Goal: Task Accomplishment & Management: Manage account settings

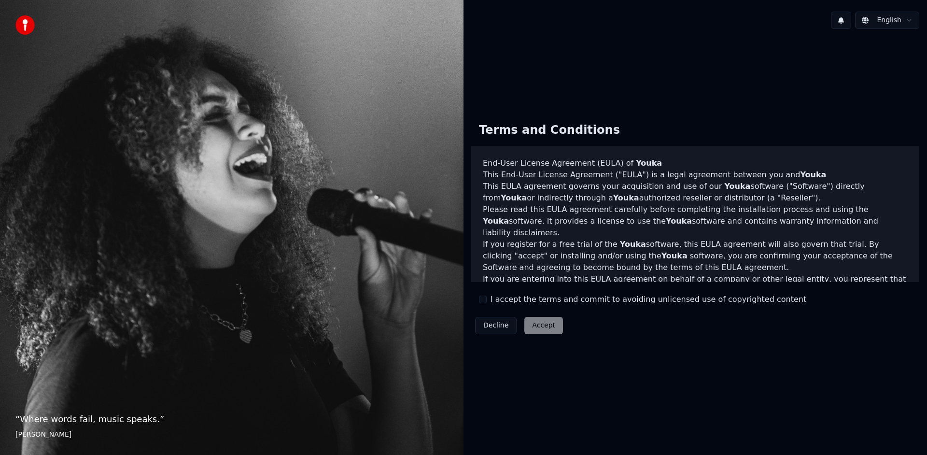
click at [484, 304] on div "I accept the terms and commit to avoiding unlicensed use of copyrighted content" at bounding box center [642, 300] width 327 height 12
click at [483, 298] on button "I accept the terms and commit to avoiding unlicensed use of copyrighted content" at bounding box center [483, 299] width 8 height 8
click at [540, 332] on button "Accept" at bounding box center [543, 325] width 39 height 17
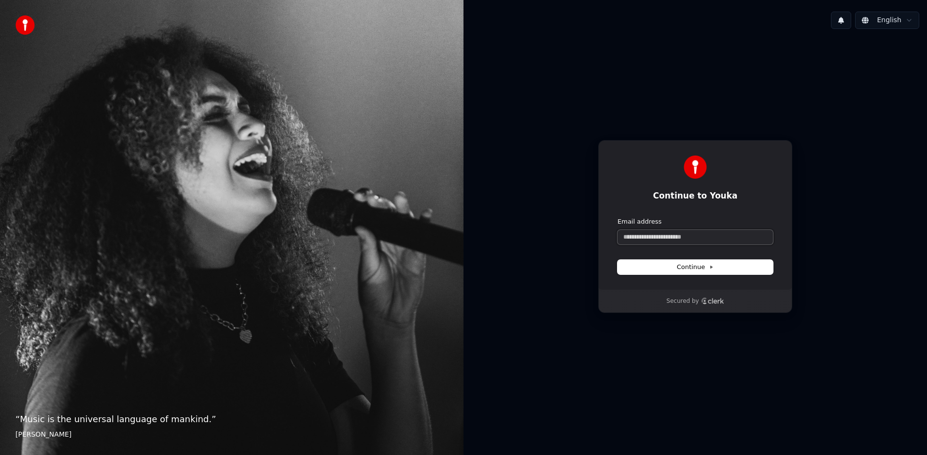
click at [674, 237] on input "Email address" at bounding box center [694, 237] width 155 height 14
click at [617, 217] on button "submit" at bounding box center [617, 217] width 0 height 0
type input "**********"
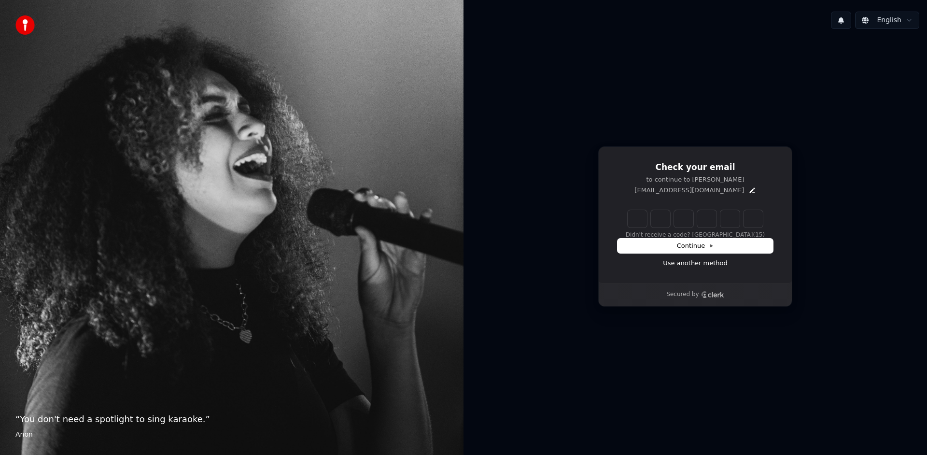
click at [641, 222] on input "Enter verification code" at bounding box center [695, 218] width 135 height 17
type input "******"
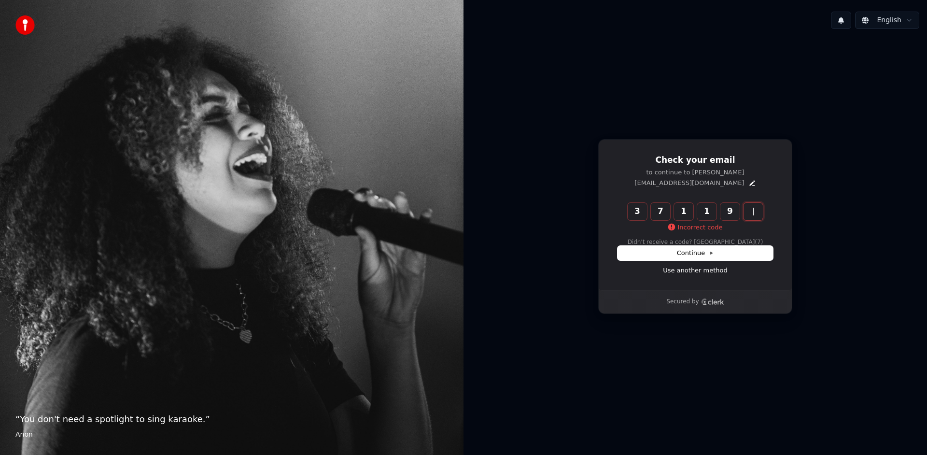
type input "******"
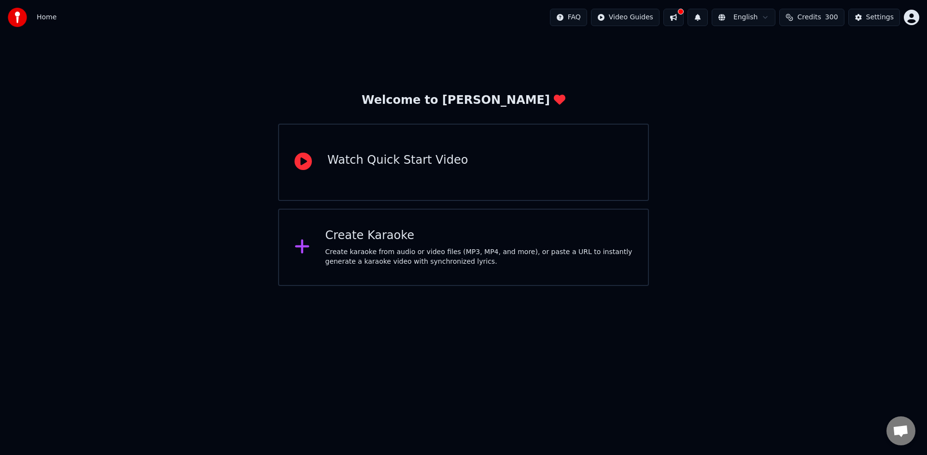
click at [680, 17] on button at bounding box center [673, 17] width 20 height 17
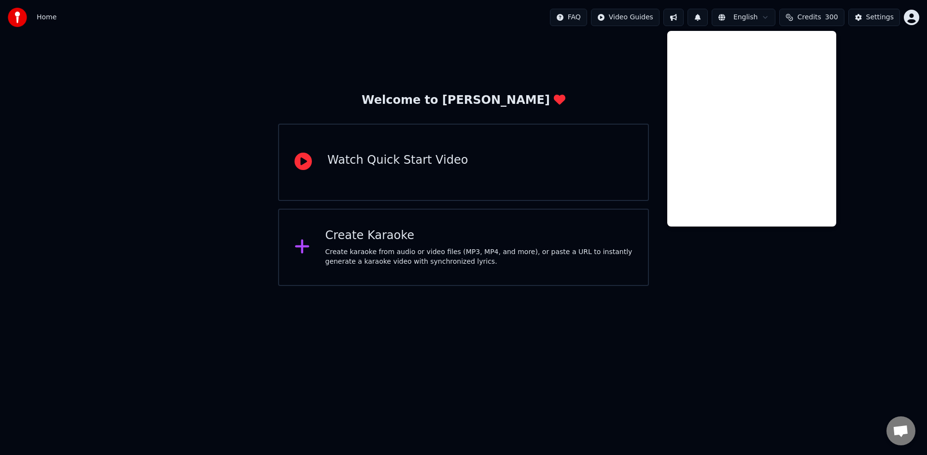
click at [742, 17] on html "Home FAQ Video Guides English Credits 300 Settings Welcome to Youka Watch Quick…" at bounding box center [463, 143] width 927 height 286
click at [769, 17] on html "Home FAQ Video Guides English Credits 300 Settings Welcome to Youka Watch Quick…" at bounding box center [463, 143] width 927 height 286
click at [681, 14] on button at bounding box center [673, 17] width 20 height 17
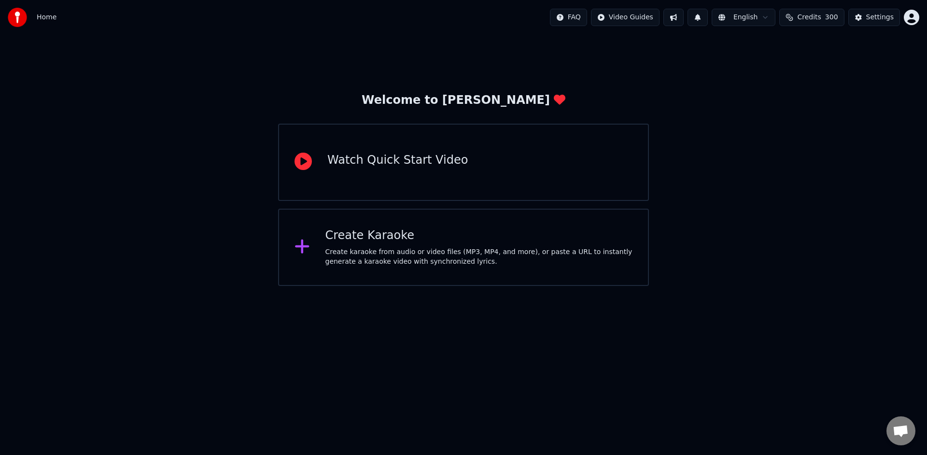
click at [702, 15] on button at bounding box center [697, 17] width 20 height 17
click at [737, 17] on html "Home FAQ Video Guides English Credits 300 Settings Welcome to Youka Watch Quick…" at bounding box center [463, 143] width 927 height 286
click at [740, 224] on html "Home FAQ Video Guides English Credits 300 Settings Welcome to Youka Watch Quick…" at bounding box center [463, 143] width 927 height 286
click at [866, 20] on button "Settings" at bounding box center [874, 17] width 52 height 17
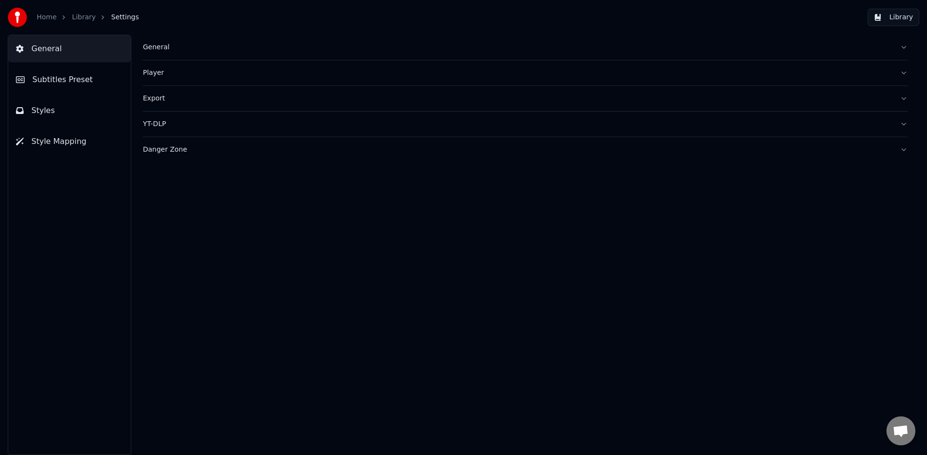
click at [74, 79] on span "Subtitles Preset" at bounding box center [62, 80] width 60 height 12
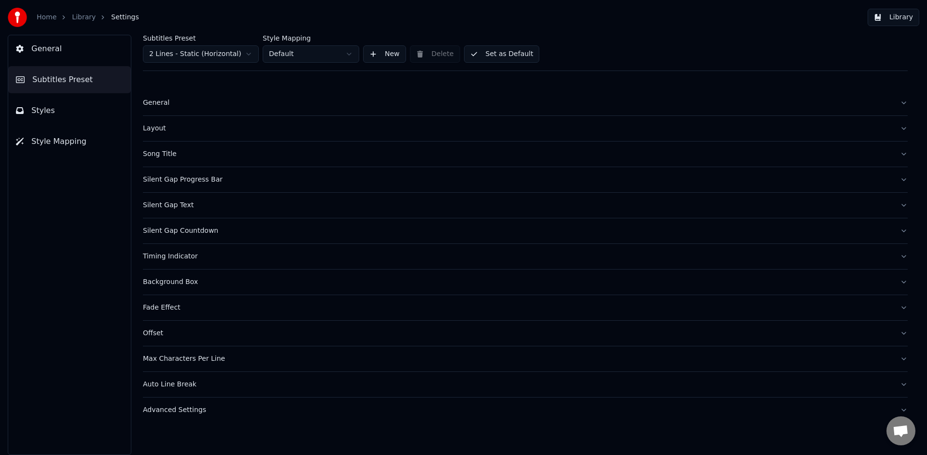
click at [78, 44] on button "General" at bounding box center [69, 48] width 123 height 27
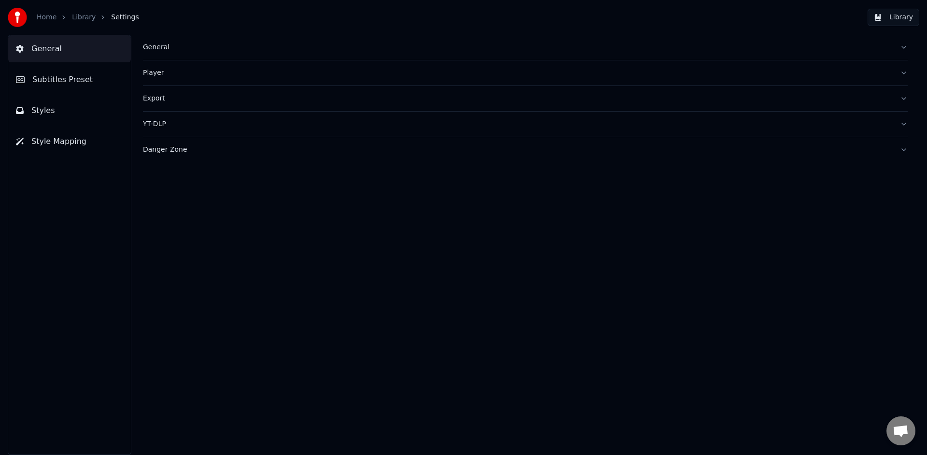
click at [84, 81] on span "Subtitles Preset" at bounding box center [62, 80] width 60 height 12
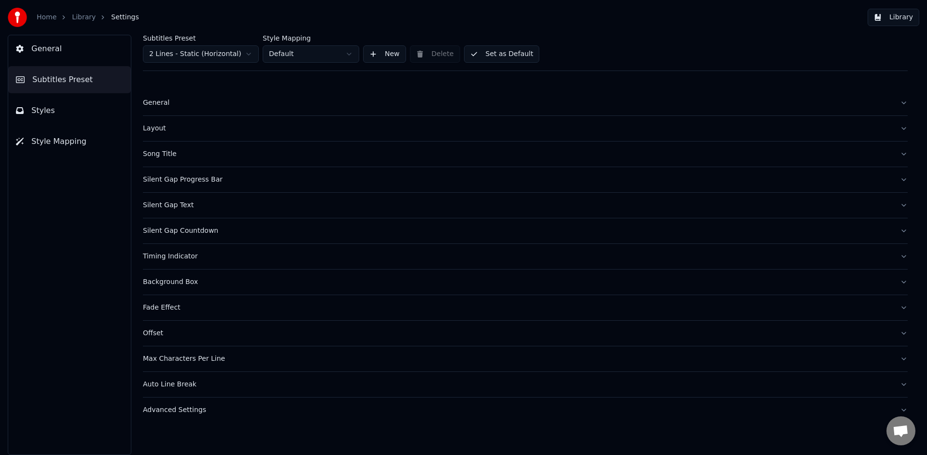
click at [79, 116] on button "Styles" at bounding box center [69, 110] width 123 height 27
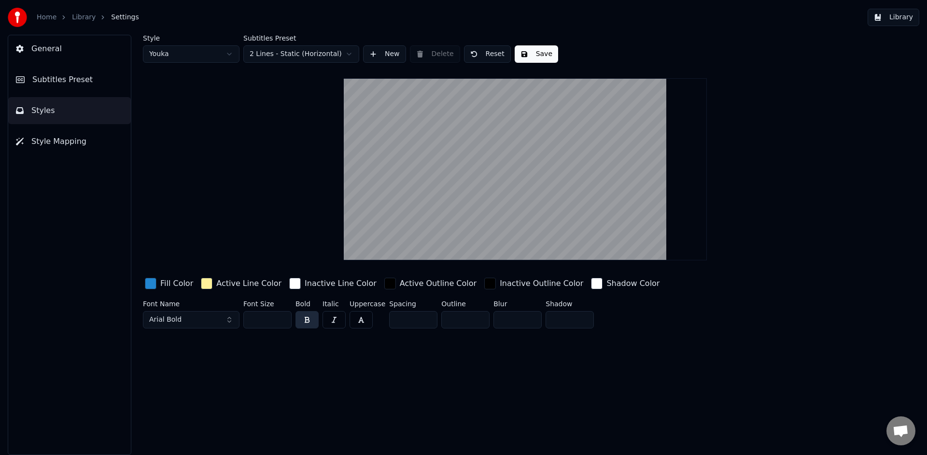
click at [223, 318] on button "Arial Bold" at bounding box center [191, 319] width 97 height 17
click at [229, 319] on button "Arial Bold" at bounding box center [191, 319] width 97 height 17
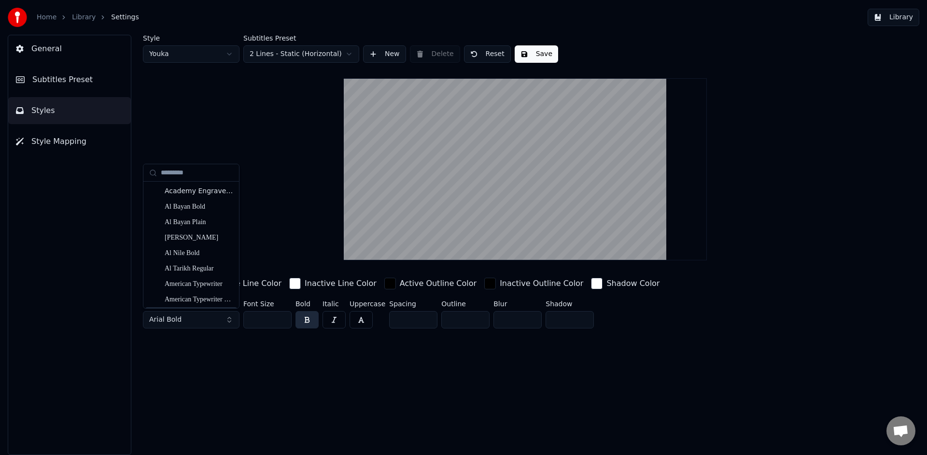
click at [225, 322] on button "Arial Bold" at bounding box center [191, 319] width 97 height 17
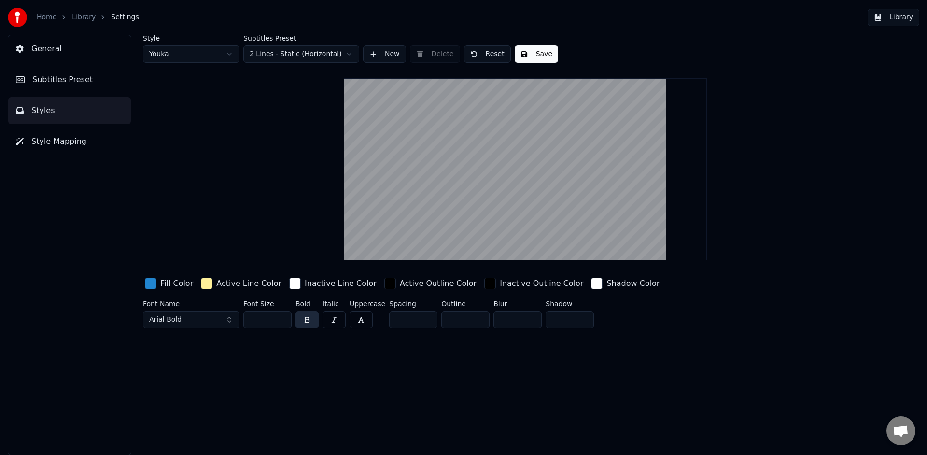
click at [201, 322] on button "Arial Bold" at bounding box center [191, 319] width 97 height 17
type input "*"
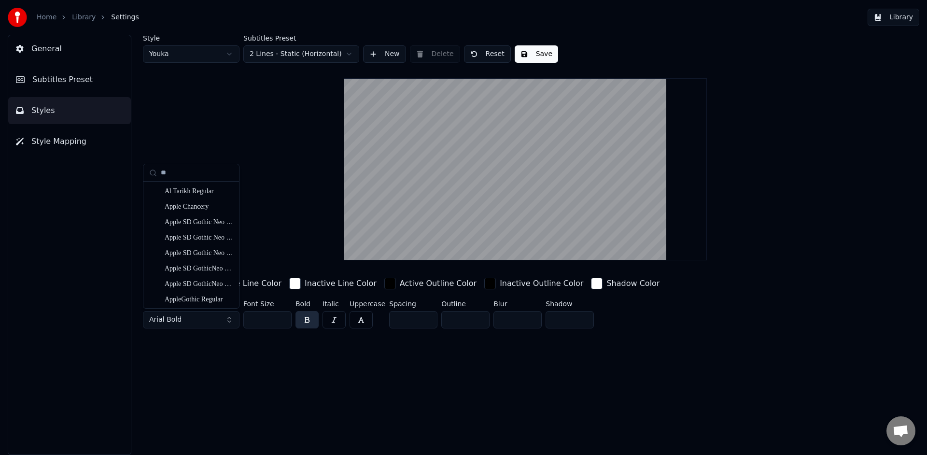
type input "*"
click at [221, 116] on div "Style Youka Subtitles Preset 2 Lines - Static (Horizontal) New Delete Reset Sav…" at bounding box center [525, 183] width 765 height 297
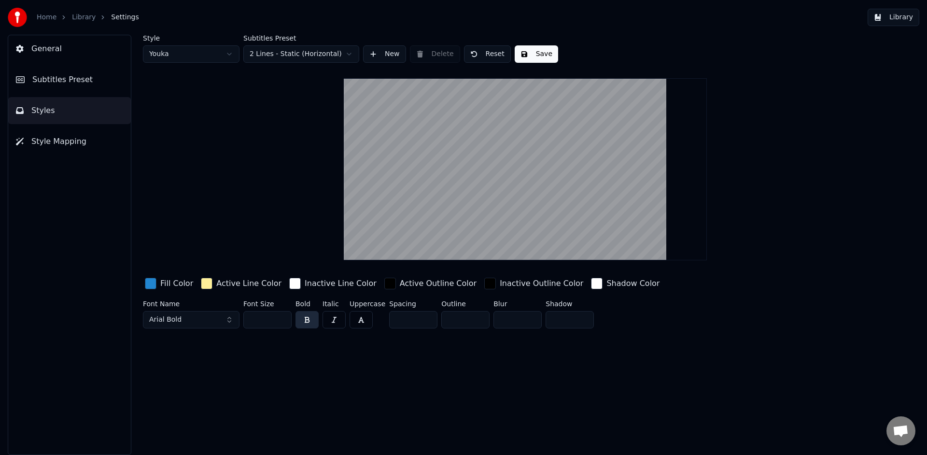
click at [206, 320] on button "Arial Bold" at bounding box center [191, 319] width 97 height 17
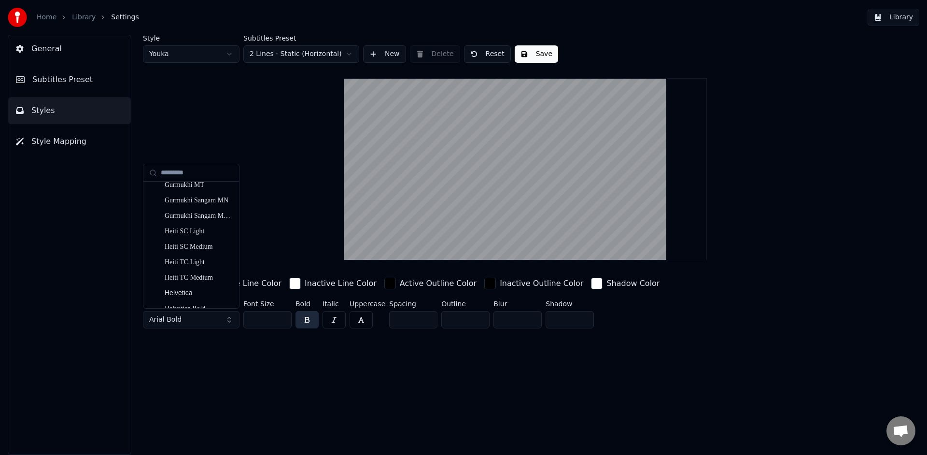
scroll to position [3159, 0]
click at [274, 170] on div "Style Youka Subtitles Preset 2 Lines - Static (Horizontal) New Delete Reset Sav…" at bounding box center [525, 183] width 765 height 297
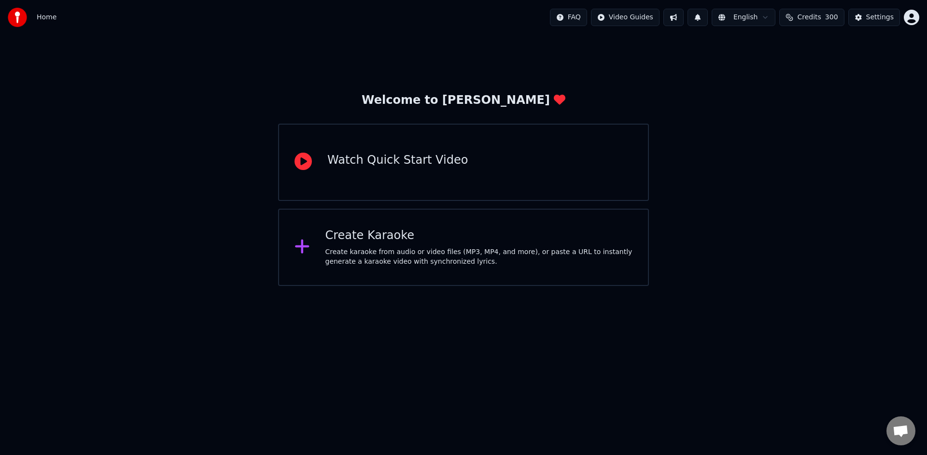
click at [537, 279] on div "Create Karaoke Create karaoke from audio or video files (MP3, MP4, and more), o…" at bounding box center [463, 247] width 371 height 77
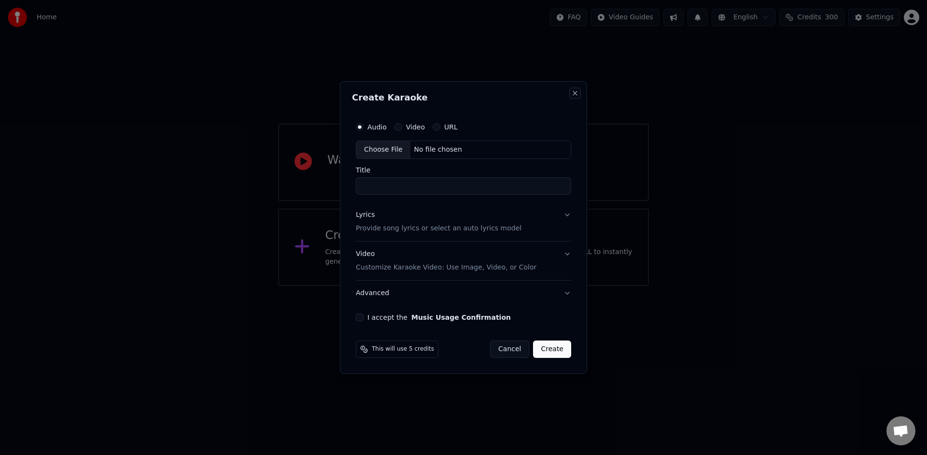
click at [574, 95] on button "Close" at bounding box center [575, 93] width 8 height 8
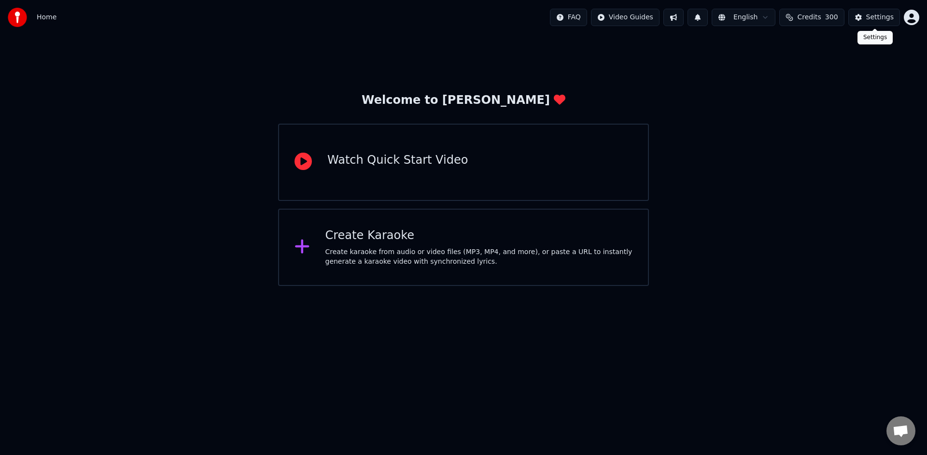
click at [877, 17] on div "Settings" at bounding box center [880, 18] width 28 height 10
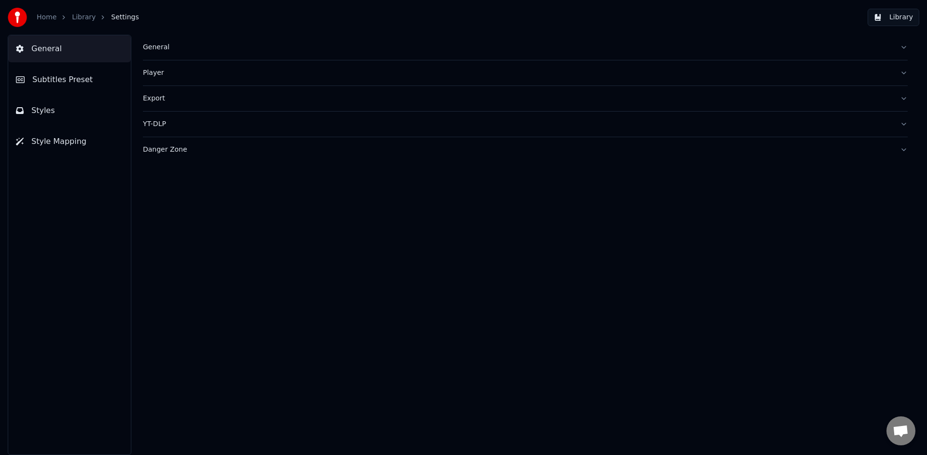
click at [74, 84] on span "Subtitles Preset" at bounding box center [62, 80] width 60 height 12
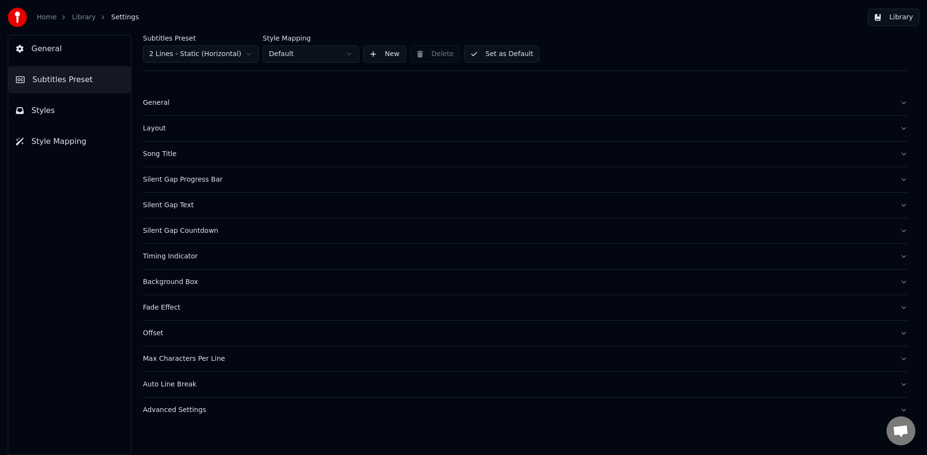
click at [86, 49] on button "General" at bounding box center [69, 48] width 123 height 27
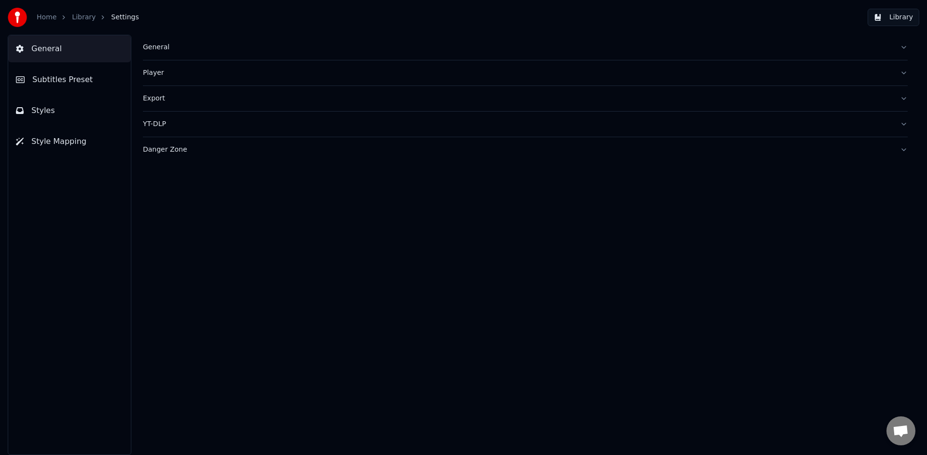
click at [168, 51] on div "General" at bounding box center [517, 47] width 749 height 10
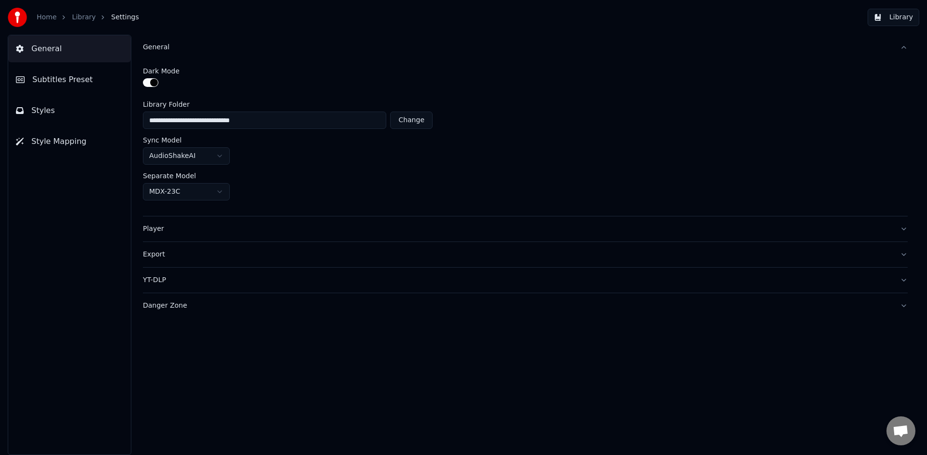
click at [85, 56] on button "General" at bounding box center [69, 48] width 123 height 27
click at [78, 82] on span "Subtitles Preset" at bounding box center [62, 80] width 60 height 12
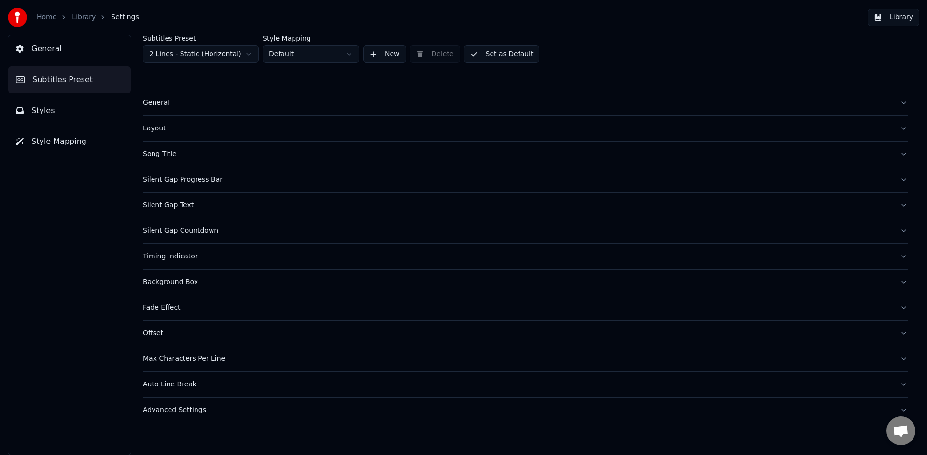
click at [65, 114] on button "Styles" at bounding box center [69, 110] width 123 height 27
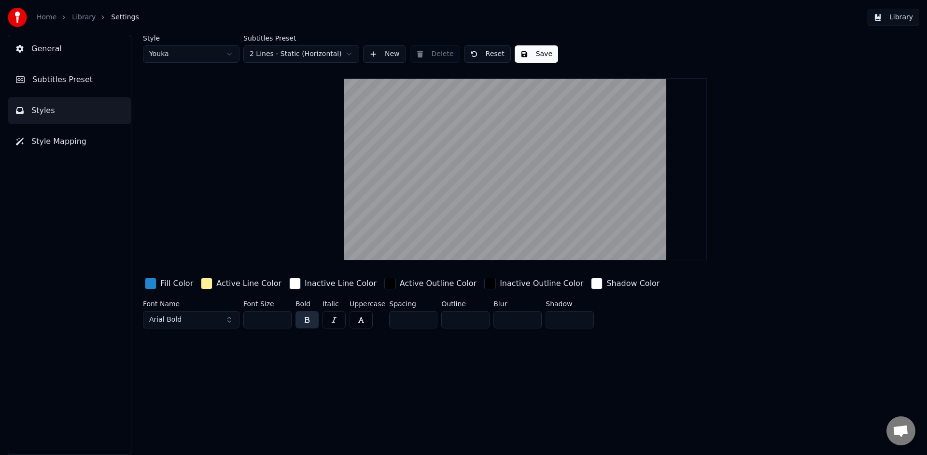
click at [211, 322] on button "Arial Bold" at bounding box center [191, 319] width 97 height 17
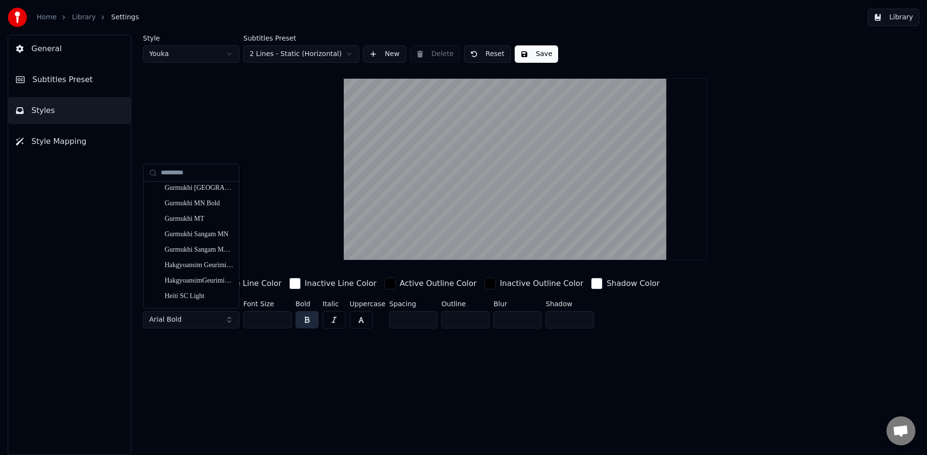
scroll to position [3108, 0]
click at [205, 268] on div "Hakgyoansim Geurimilgi TTF R" at bounding box center [199, 264] width 69 height 10
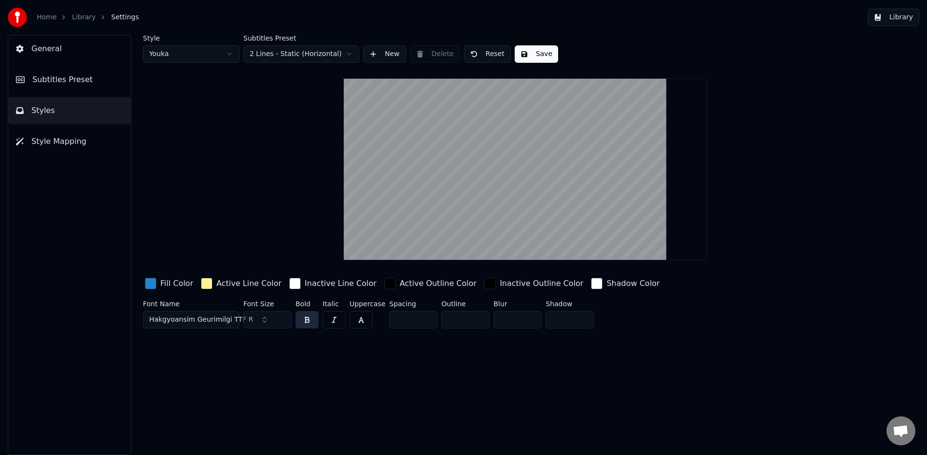
click at [202, 321] on span "Hakgyoansim Geurimilgi TTF R" at bounding box center [201, 320] width 104 height 10
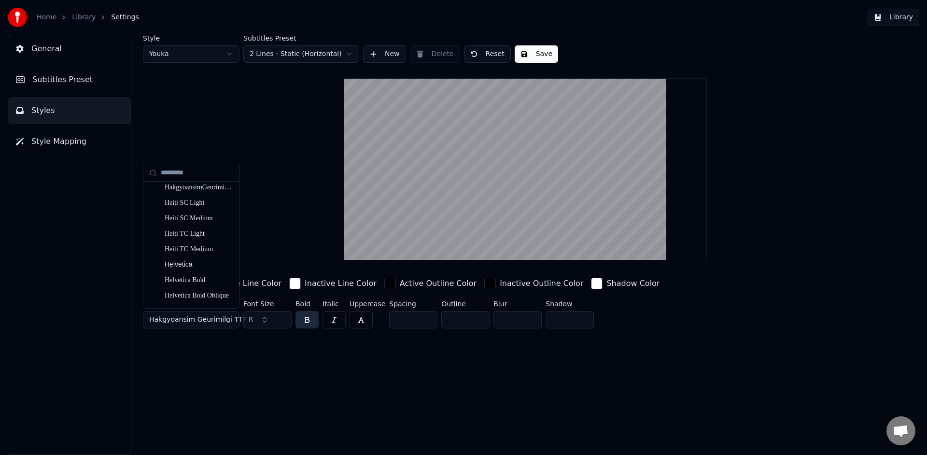
scroll to position [3138, 0]
click at [211, 251] on div "HakgyoansimGeurimilgiOTF-R" at bounding box center [199, 250] width 69 height 10
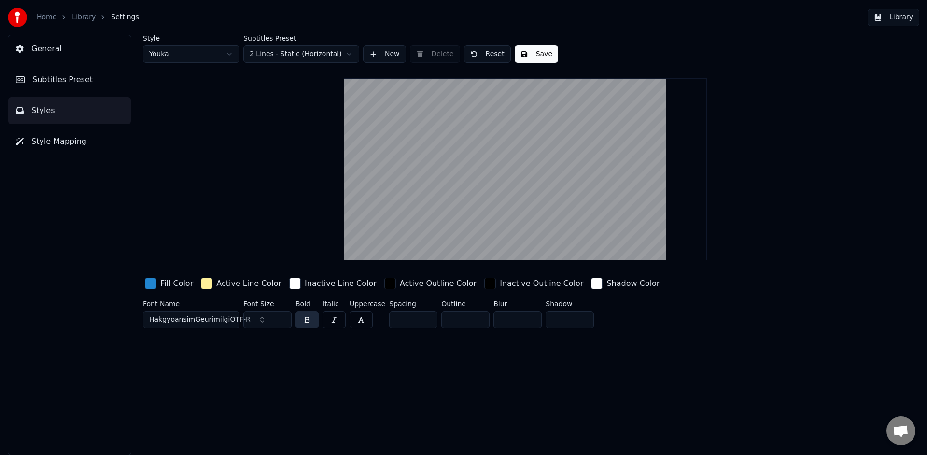
click at [226, 389] on div "Style Youka Subtitles Preset 2 Lines - Static (Horizontal) New Delete Reset Sav…" at bounding box center [525, 245] width 803 height 420
click at [538, 48] on button "Save" at bounding box center [536, 53] width 43 height 17
click at [895, 20] on button "Library" at bounding box center [893, 17] width 52 height 17
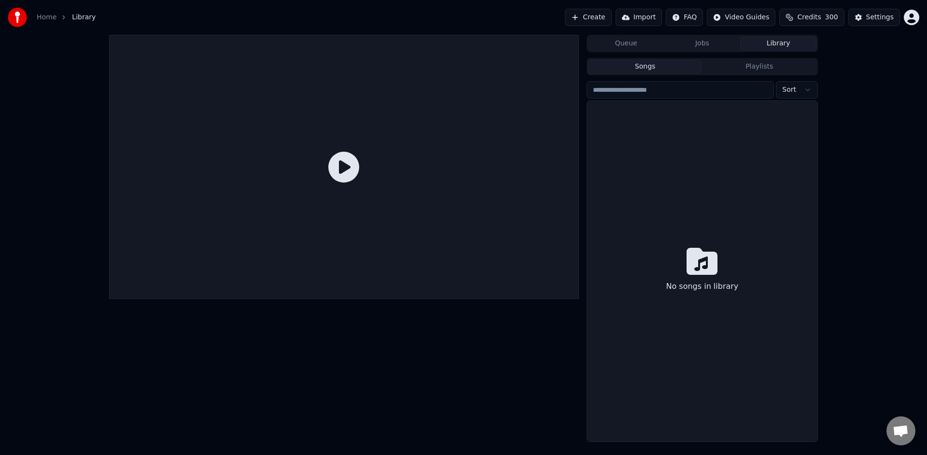
click at [344, 168] on icon at bounding box center [343, 167] width 31 height 31
click at [408, 391] on div at bounding box center [344, 238] width 470 height 407
click at [887, 20] on div "Settings" at bounding box center [880, 18] width 28 height 10
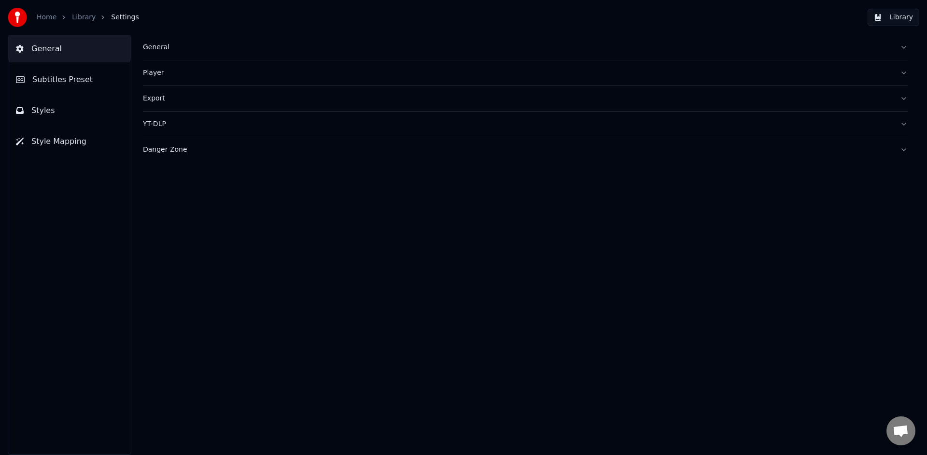
click at [71, 112] on button "Styles" at bounding box center [69, 110] width 123 height 27
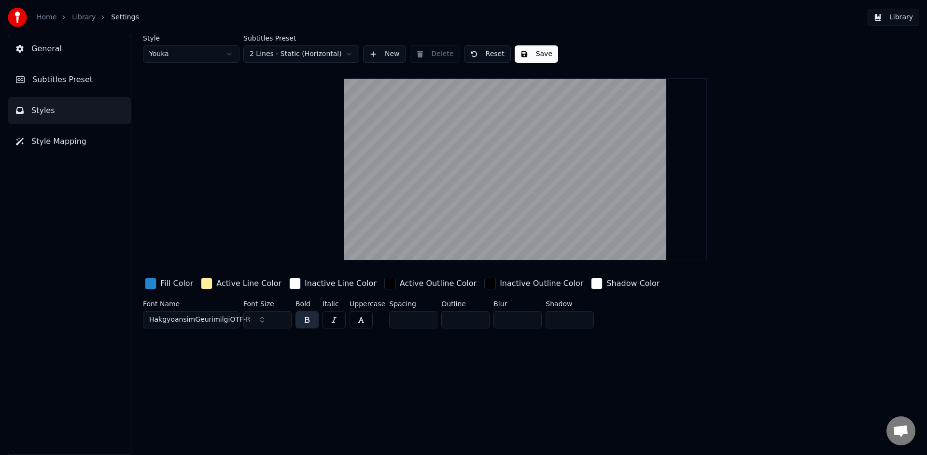
click at [205, 285] on div "button" at bounding box center [207, 284] width 12 height 12
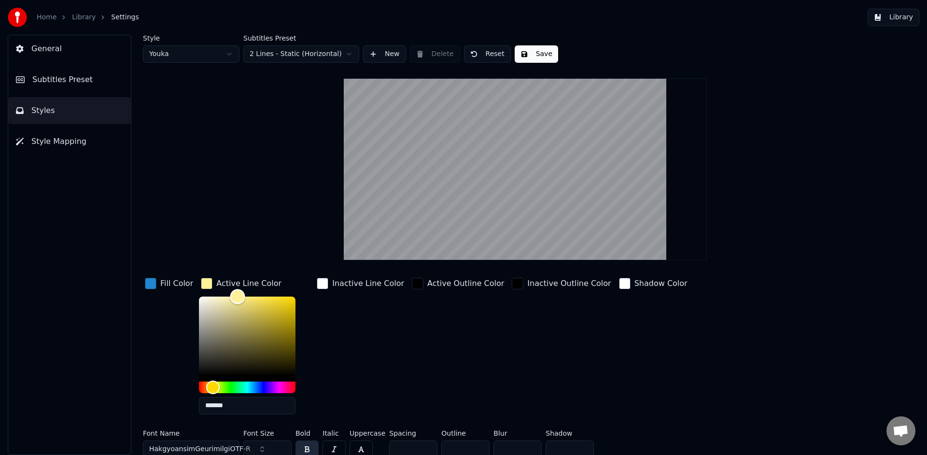
click at [214, 346] on div "Color" at bounding box center [247, 335] width 97 height 79
drag, startPoint x: 214, startPoint y: 346, endPoint x: 180, endPoint y: 277, distance: 76.9
click at [181, 277] on div "Fill Color Active Line Color ******* Inactive Line Color Active Outline Color I…" at bounding box center [467, 349] width 649 height 146
drag, startPoint x: 214, startPoint y: 323, endPoint x: 202, endPoint y: 299, distance: 26.8
click at [202, 299] on div "Color" at bounding box center [247, 335] width 97 height 79
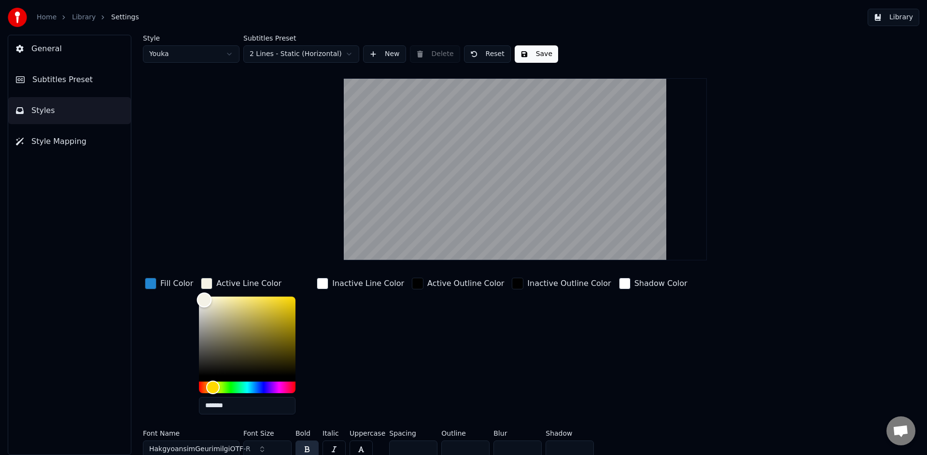
click at [201, 299] on div "Color" at bounding box center [204, 300] width 15 height 15
drag, startPoint x: 251, startPoint y: 325, endPoint x: 235, endPoint y: 310, distance: 21.9
click at [235, 310] on div "Color" at bounding box center [247, 335] width 97 height 79
click at [235, 310] on div "Color" at bounding box center [237, 311] width 15 height 15
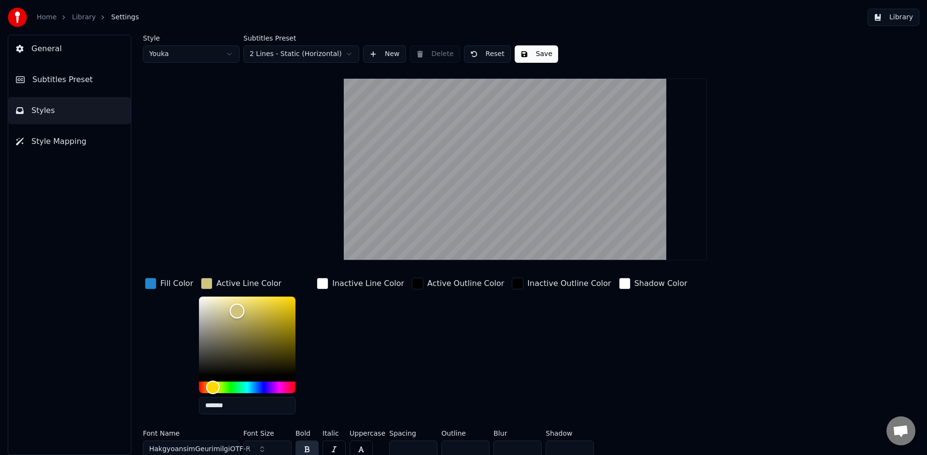
click at [235, 310] on div "Color" at bounding box center [237, 311] width 15 height 15
type input "*******"
drag, startPoint x: 236, startPoint y: 329, endPoint x: 197, endPoint y: 300, distance: 47.6
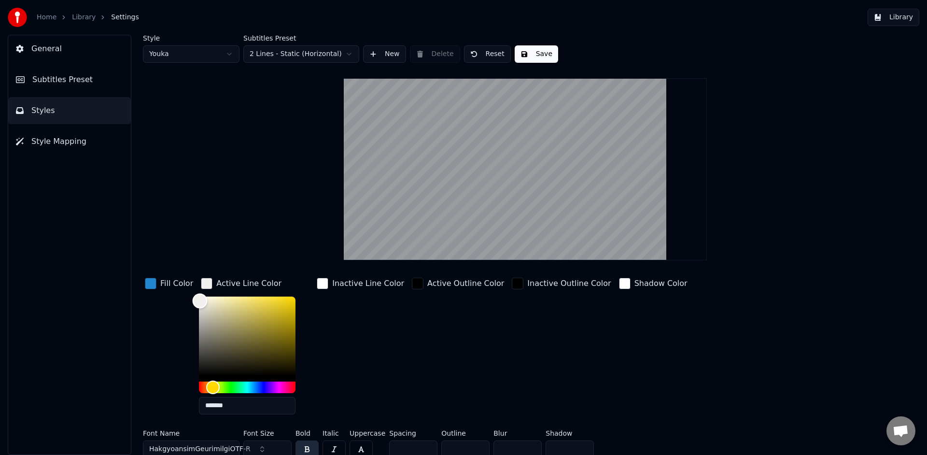
click at [199, 300] on div "Color" at bounding box center [247, 335] width 97 height 79
click at [412, 287] on div "button" at bounding box center [418, 284] width 12 height 12
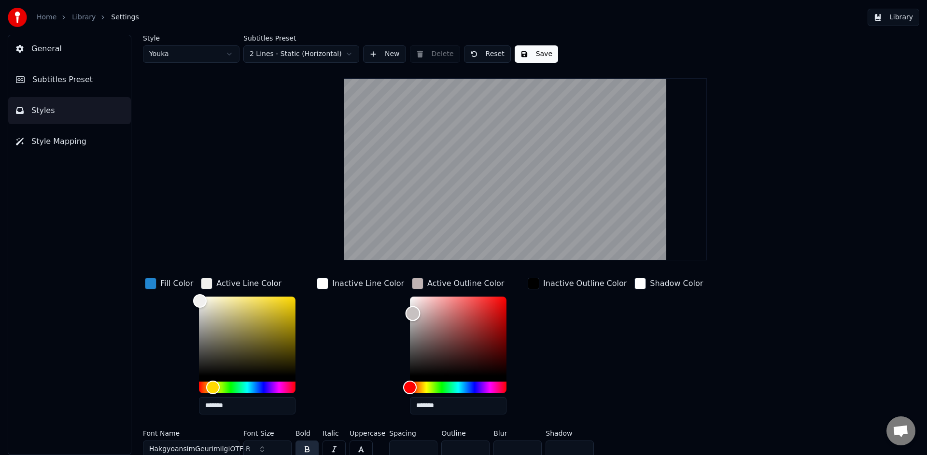
type input "*******"
drag, startPoint x: 432, startPoint y: 351, endPoint x: 380, endPoint y: 288, distance: 81.6
click at [380, 288] on div "Fill Color Active Line Color ******* Inactive Line Color Active Outline Color *…" at bounding box center [467, 349] width 649 height 146
click at [321, 283] on div "button" at bounding box center [323, 284] width 12 height 12
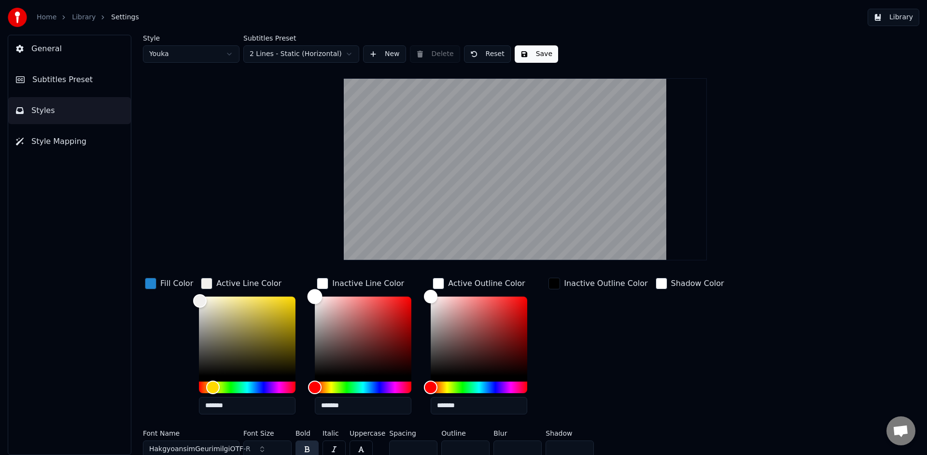
click at [377, 329] on div "Color" at bounding box center [363, 335] width 97 height 79
type input "*******"
drag, startPoint x: 325, startPoint y: 309, endPoint x: 313, endPoint y: 296, distance: 17.8
click at [315, 296] on div "Color" at bounding box center [363, 335] width 97 height 79
click at [553, 286] on div "button" at bounding box center [554, 284] width 12 height 12
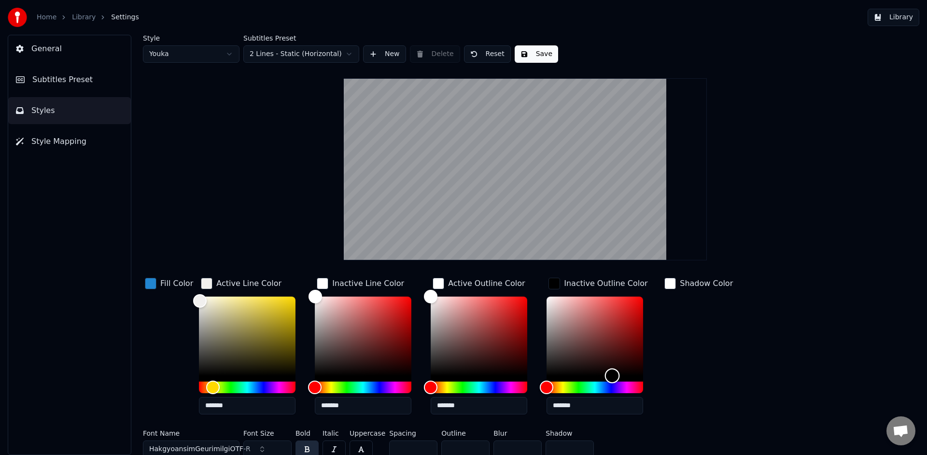
drag, startPoint x: 571, startPoint y: 356, endPoint x: 610, endPoint y: 377, distance: 44.5
click at [610, 376] on div "Color" at bounding box center [594, 335] width 97 height 79
click at [607, 384] on div "Hue" at bounding box center [594, 387] width 97 height 12
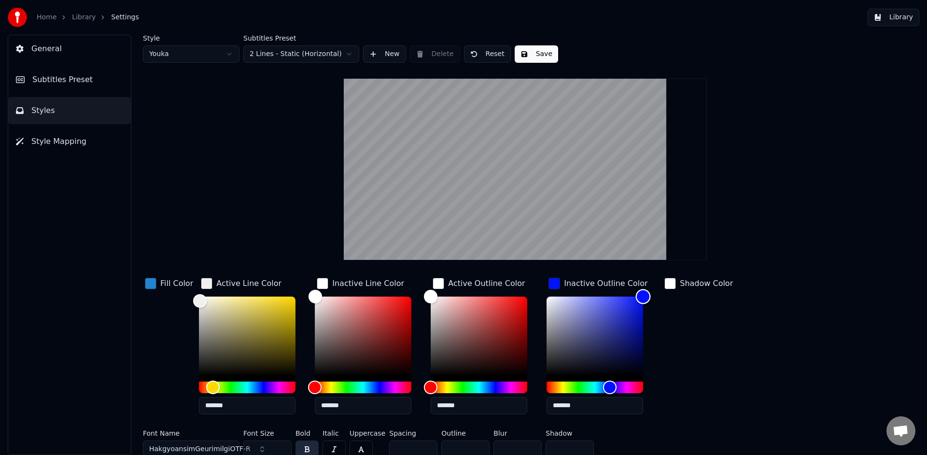
drag, startPoint x: 617, startPoint y: 346, endPoint x: 665, endPoint y: 254, distance: 103.0
click at [661, 259] on div "Style Youka Subtitles Preset 2 Lines - Static (Horizontal) New Delete Reset Sav…" at bounding box center [525, 248] width 765 height 427
type input "*******"
drag, startPoint x: 616, startPoint y: 323, endPoint x: 498, endPoint y: 285, distance: 124.4
click at [498, 285] on div "Fill Color Active Line Color ******* Inactive Line Color ******* Active Outline…" at bounding box center [467, 349] width 649 height 146
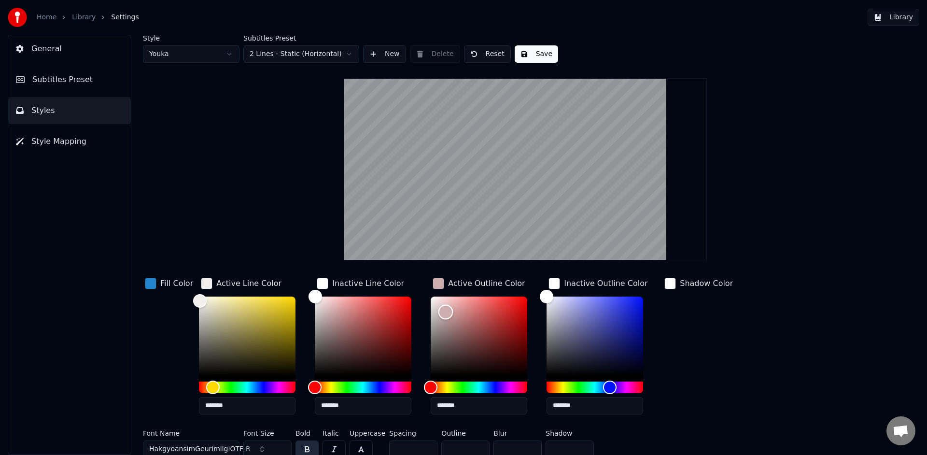
click at [443, 311] on div "Color" at bounding box center [479, 335] width 97 height 79
click at [487, 381] on div "Hue" at bounding box center [479, 387] width 97 height 12
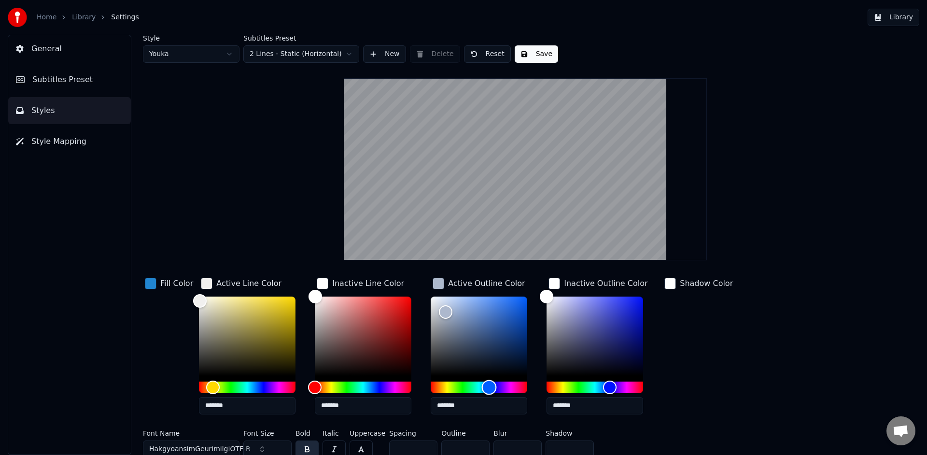
click at [494, 388] on div "Hue" at bounding box center [479, 387] width 97 height 12
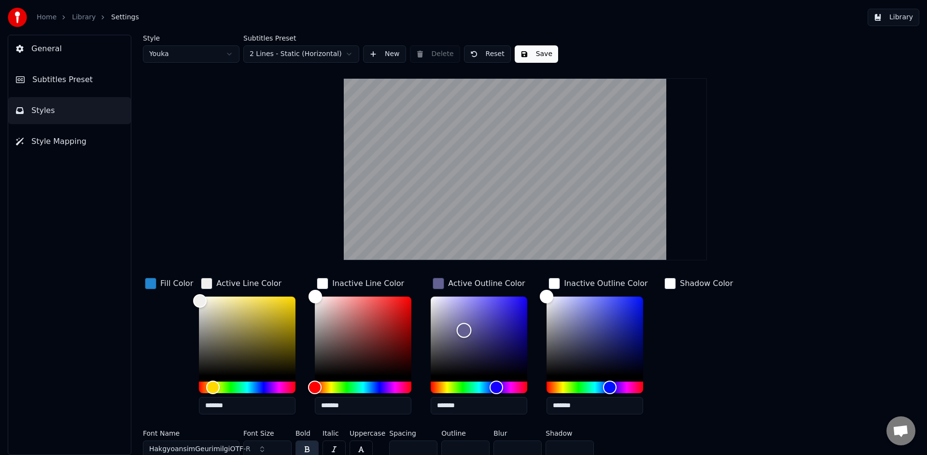
type input "*******"
drag, startPoint x: 461, startPoint y: 330, endPoint x: 388, endPoint y: 261, distance: 101.1
click at [389, 261] on div "Style Youka Subtitles Preset 2 Lines - Static (Horizontal) New Delete Reset Sav…" at bounding box center [525, 248] width 765 height 427
click at [582, 349] on div "Color" at bounding box center [594, 335] width 97 height 79
click at [582, 349] on div "Color" at bounding box center [584, 350] width 15 height 15
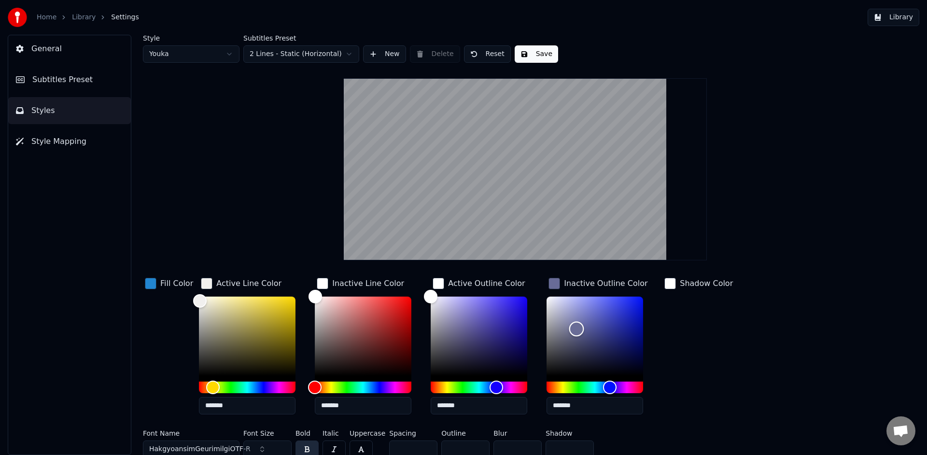
type input "*******"
drag, startPoint x: 576, startPoint y: 331, endPoint x: 532, endPoint y: 280, distance: 67.1
click at [533, 280] on div "Fill Color Active Line Color ******* Inactive Line Color ******* Active Outline…" at bounding box center [467, 349] width 649 height 146
drag, startPoint x: 316, startPoint y: 302, endPoint x: 370, endPoint y: 358, distance: 77.5
click at [365, 357] on div "Color" at bounding box center [363, 335] width 97 height 79
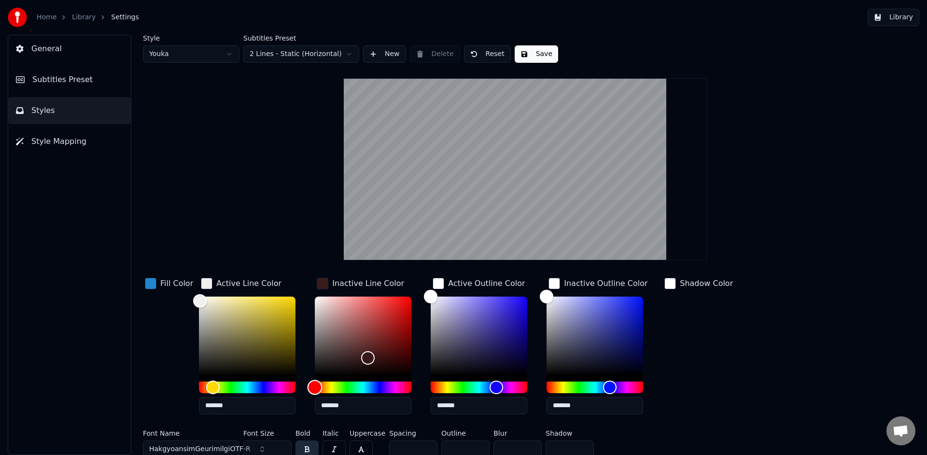
click at [375, 388] on div "Hue" at bounding box center [363, 387] width 97 height 12
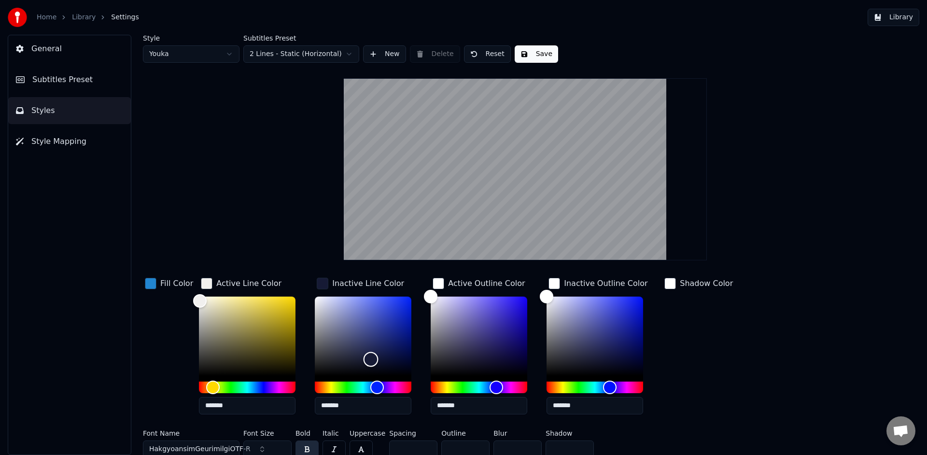
type input "*******"
drag, startPoint x: 368, startPoint y: 359, endPoint x: 488, endPoint y: 237, distance: 170.7
click at [482, 244] on div "Style Youka Subtitles Preset 2 Lines - Static (Horizontal) New Delete Reset Sav…" at bounding box center [525, 248] width 765 height 427
click at [889, 22] on button "Library" at bounding box center [893, 17] width 52 height 17
